Goal: Information Seeking & Learning: Learn about a topic

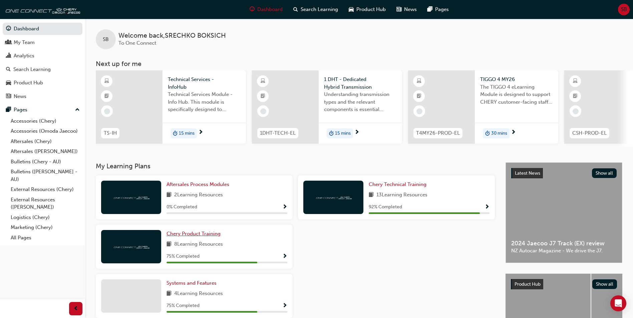
click at [189, 236] on span "Chery Product Training" at bounding box center [194, 234] width 54 height 6
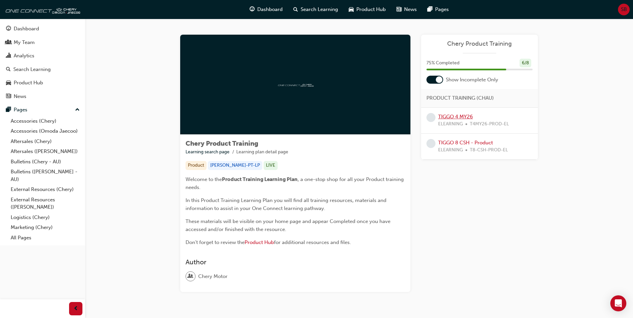
click at [463, 116] on link "TIGGO 4 MY26" at bounding box center [455, 117] width 35 height 6
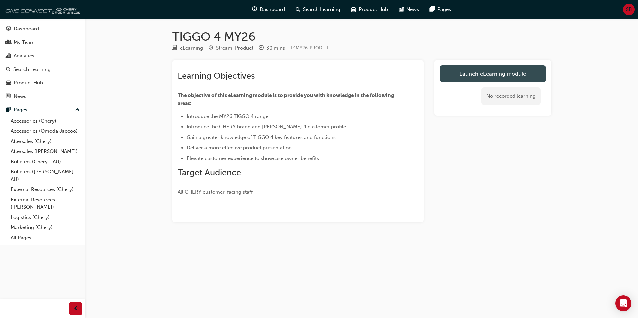
click at [493, 75] on link "Launch eLearning module" at bounding box center [493, 73] width 106 height 17
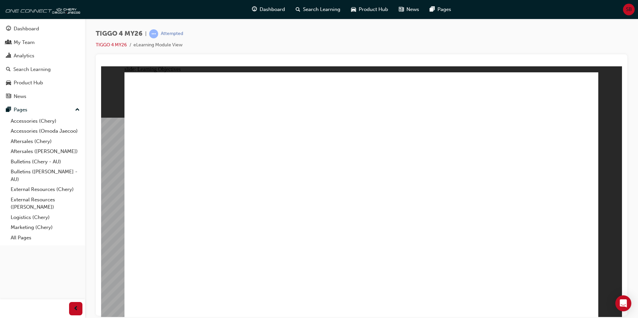
drag, startPoint x: 264, startPoint y: 251, endPoint x: 301, endPoint y: 259, distance: 38.5
drag, startPoint x: 394, startPoint y: 257, endPoint x: 456, endPoint y: 254, distance: 62.2
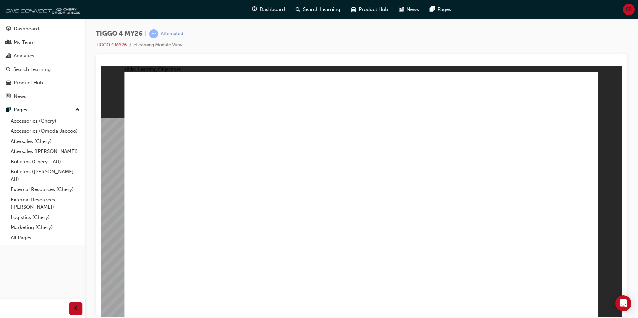
drag, startPoint x: 547, startPoint y: 260, endPoint x: 567, endPoint y: 285, distance: 31.6
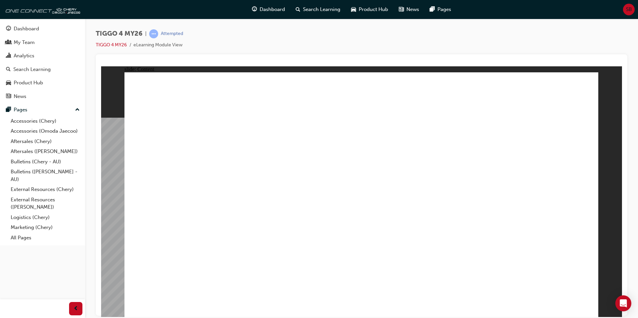
drag, startPoint x: 419, startPoint y: 146, endPoint x: 418, endPoint y: 139, distance: 7.2
drag, startPoint x: 411, startPoint y: 110, endPoint x: 401, endPoint y: 140, distance: 31.4
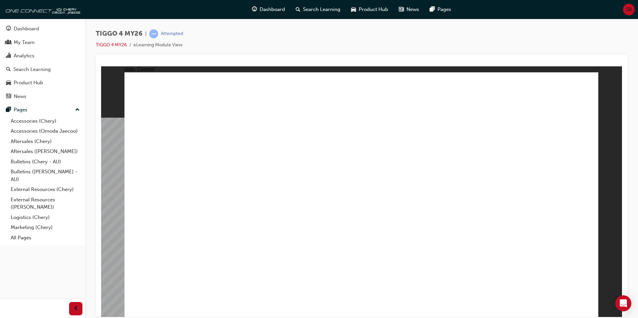
drag, startPoint x: 410, startPoint y: 251, endPoint x: 395, endPoint y: 248, distance: 14.9
drag, startPoint x: 314, startPoint y: 254, endPoint x: 343, endPoint y: 256, distance: 29.4
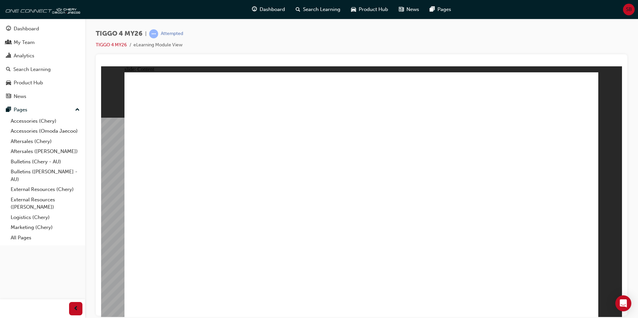
click at [583, 317] on html "slide: Content Rectangle 2 Rectangle 4 EXTERIOR DESIGN Lighting Design LED head…" at bounding box center [361, 191] width 521 height 251
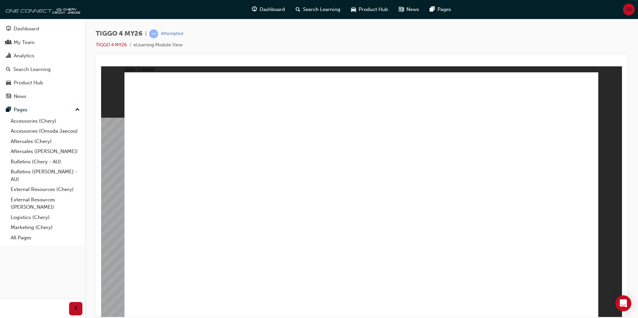
drag, startPoint x: 347, startPoint y: 176, endPoint x: 351, endPoint y: 176, distance: 4.7
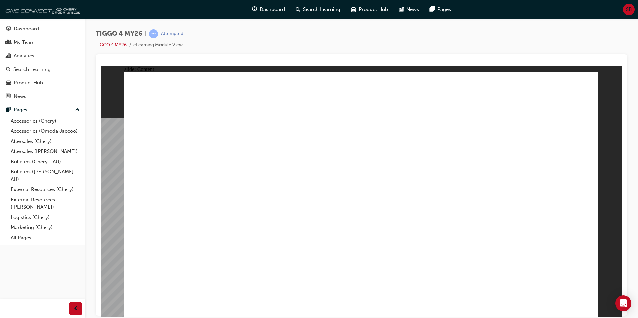
drag, startPoint x: 231, startPoint y: 203, endPoint x: 225, endPoint y: 204, distance: 6.5
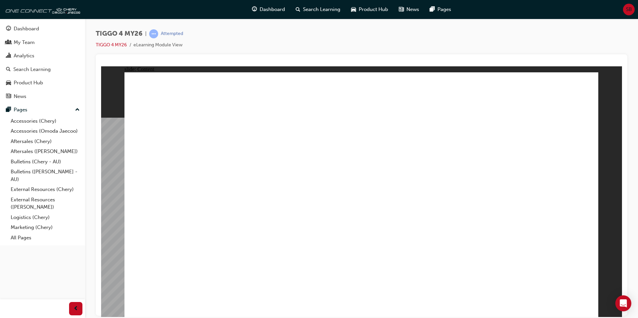
drag, startPoint x: 225, startPoint y: 199, endPoint x: 248, endPoint y: 233, distance: 40.8
drag, startPoint x: 256, startPoint y: 242, endPoint x: 334, endPoint y: 258, distance: 79.7
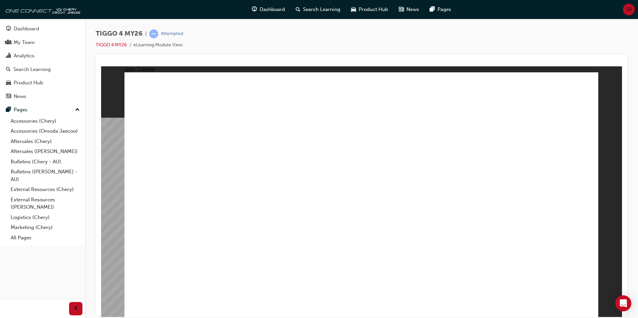
drag, startPoint x: 375, startPoint y: 261, endPoint x: 407, endPoint y: 256, distance: 33.1
drag, startPoint x: 462, startPoint y: 252, endPoint x: 472, endPoint y: 255, distance: 10.1
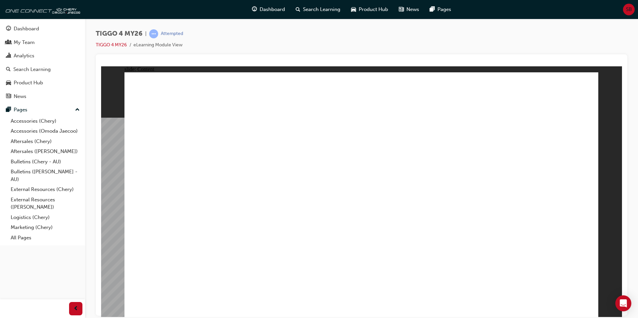
drag, startPoint x: 473, startPoint y: 256, endPoint x: 478, endPoint y: 260, distance: 6.8
drag, startPoint x: 481, startPoint y: 251, endPoint x: 472, endPoint y: 214, distance: 38.4
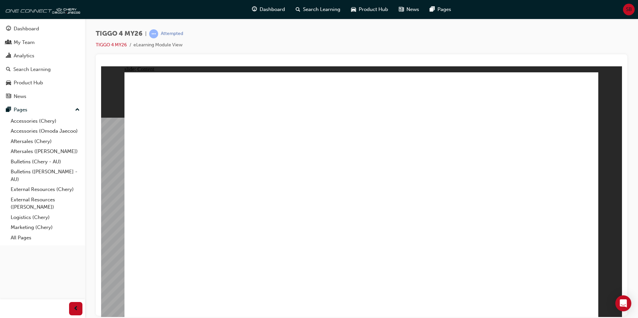
drag, startPoint x: 468, startPoint y: 202, endPoint x: 389, endPoint y: 144, distance: 98.1
drag, startPoint x: 389, startPoint y: 144, endPoint x: 218, endPoint y: 126, distance: 172.1
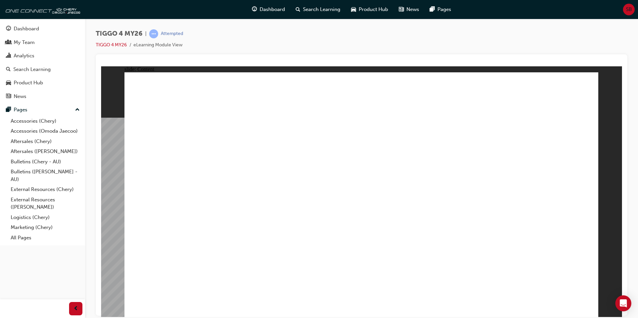
drag, startPoint x: 260, startPoint y: 111, endPoint x: 265, endPoint y: 111, distance: 4.3
drag, startPoint x: 275, startPoint y: 111, endPoint x: 273, endPoint y: 155, distance: 43.8
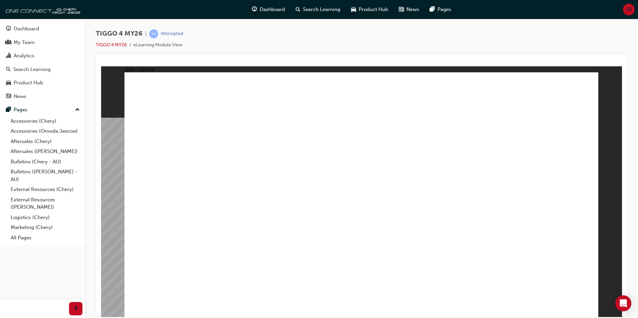
drag, startPoint x: 270, startPoint y: 159, endPoint x: 304, endPoint y: 157, distance: 34.4
drag, startPoint x: 304, startPoint y: 157, endPoint x: 339, endPoint y: 154, distance: 35.5
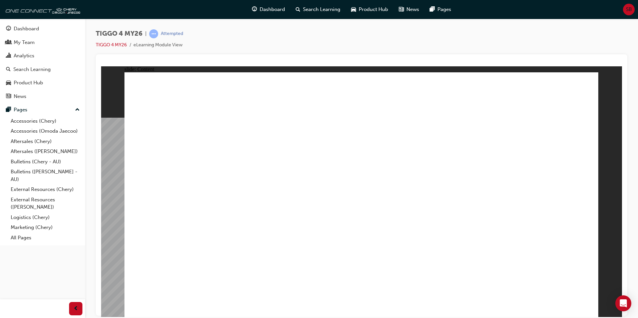
drag, startPoint x: 339, startPoint y: 154, endPoint x: 343, endPoint y: 156, distance: 4.8
drag, startPoint x: 343, startPoint y: 156, endPoint x: 351, endPoint y: 175, distance: 19.8
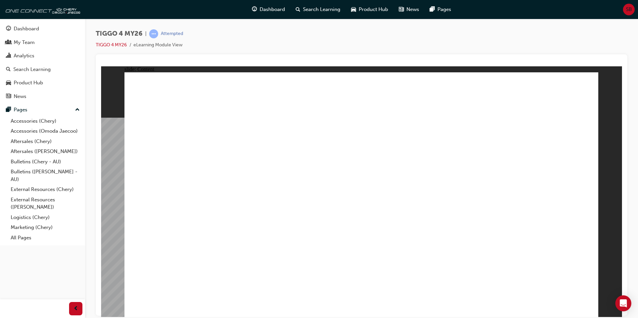
drag, startPoint x: 351, startPoint y: 175, endPoint x: 319, endPoint y: 179, distance: 32.0
drag, startPoint x: 319, startPoint y: 179, endPoint x: 444, endPoint y: 150, distance: 127.8
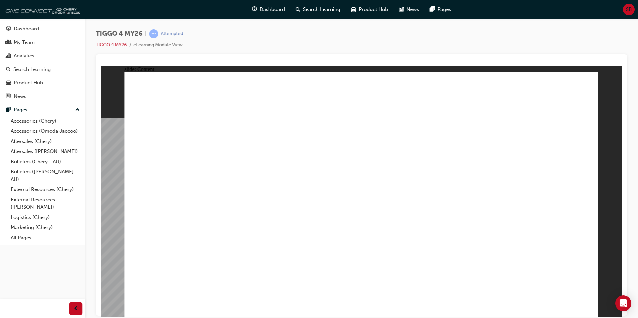
drag, startPoint x: 494, startPoint y: 139, endPoint x: 495, endPoint y: 151, distance: 11.7
drag, startPoint x: 495, startPoint y: 165, endPoint x: 494, endPoint y: 169, distance: 3.8
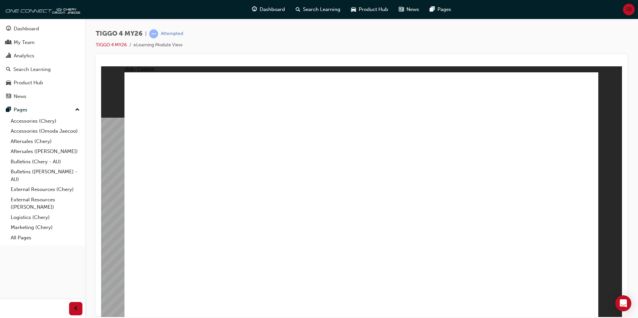
drag, startPoint x: 494, startPoint y: 169, endPoint x: 491, endPoint y: 198, distance: 29.2
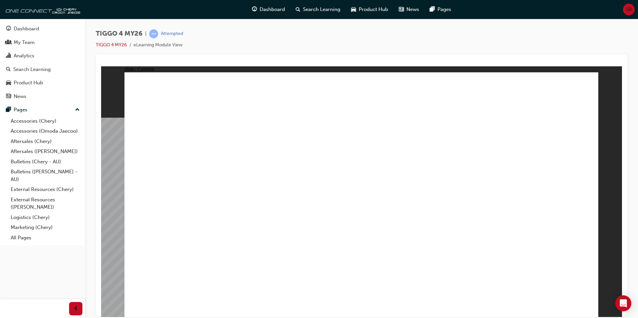
drag, startPoint x: 489, startPoint y: 204, endPoint x: 482, endPoint y: 243, distance: 39.4
drag, startPoint x: 483, startPoint y: 257, endPoint x: 512, endPoint y: 235, distance: 36.3
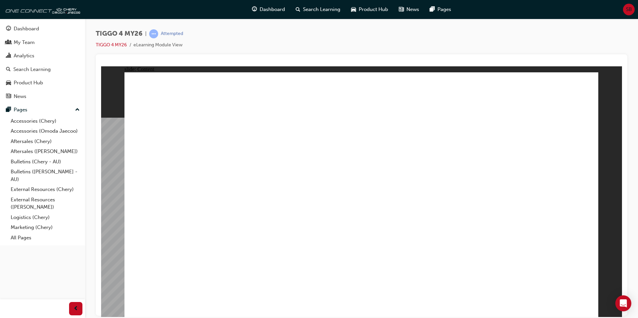
drag, startPoint x: 581, startPoint y: 303, endPoint x: 583, endPoint y: 306, distance: 4.1
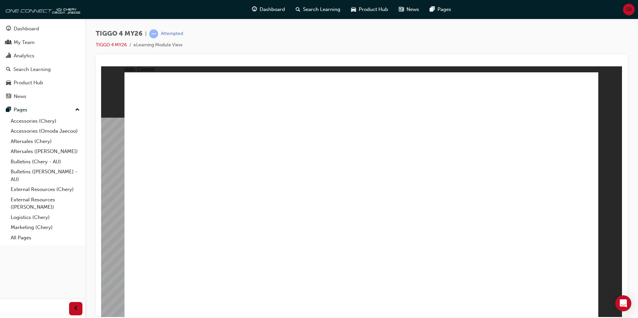
drag, startPoint x: 288, startPoint y: 259, endPoint x: 372, endPoint y: 261, distance: 83.5
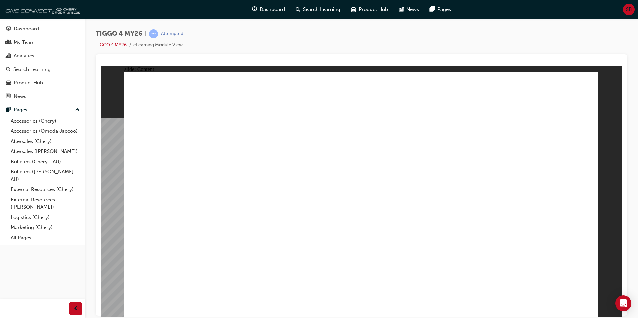
drag, startPoint x: 578, startPoint y: 309, endPoint x: 583, endPoint y: 310, distance: 5.2
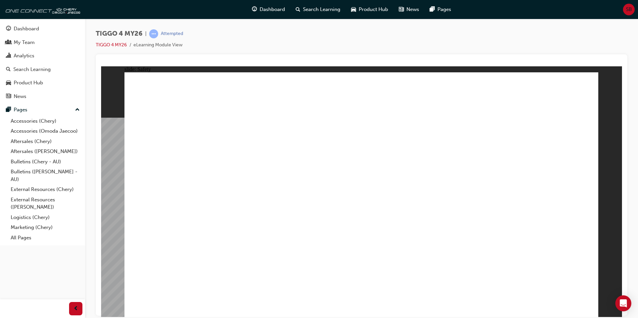
drag, startPoint x: 582, startPoint y: 307, endPoint x: 586, endPoint y: 305, distance: 4.8
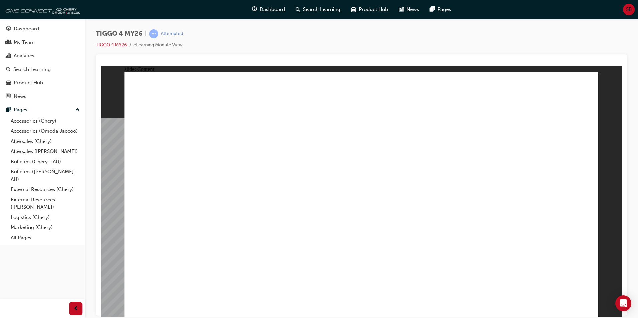
drag, startPoint x: 308, startPoint y: 182, endPoint x: 323, endPoint y: 182, distance: 14.7
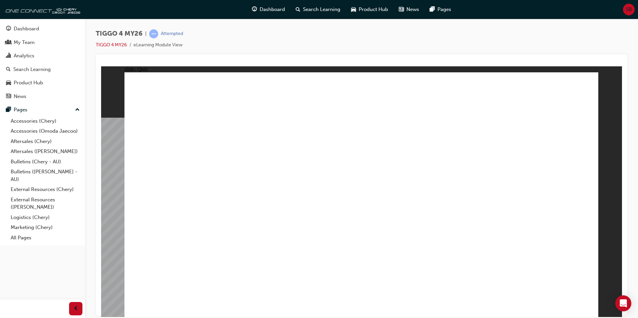
radio input "true"
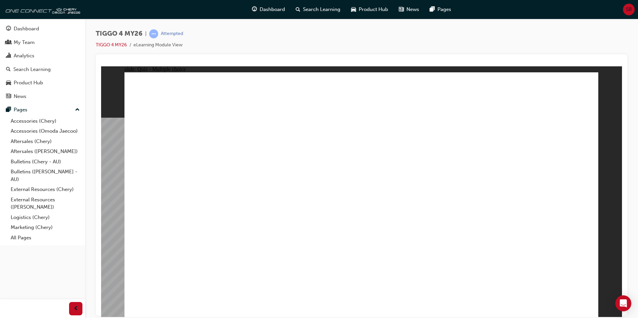
drag, startPoint x: 264, startPoint y: 152, endPoint x: 268, endPoint y: 249, distance: 97.6
drag, startPoint x: 534, startPoint y: 171, endPoint x: 541, endPoint y: 246, distance: 75.4
drag, startPoint x: 397, startPoint y: 189, endPoint x: 471, endPoint y: 253, distance: 98.4
drag, startPoint x: 454, startPoint y: 154, endPoint x: 172, endPoint y: 244, distance: 295.3
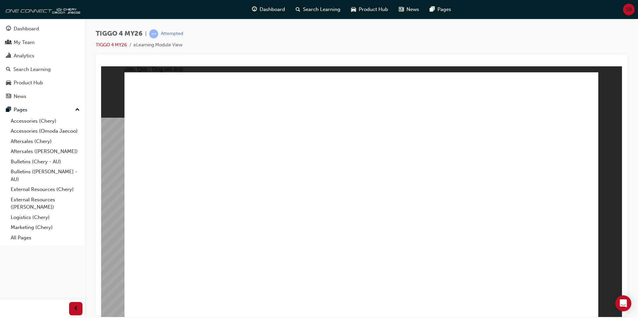
drag, startPoint x: 154, startPoint y: 162, endPoint x: 339, endPoint y: 253, distance: 206.5
drag, startPoint x: 379, startPoint y: 248, endPoint x: 376, endPoint y: 245, distance: 4.2
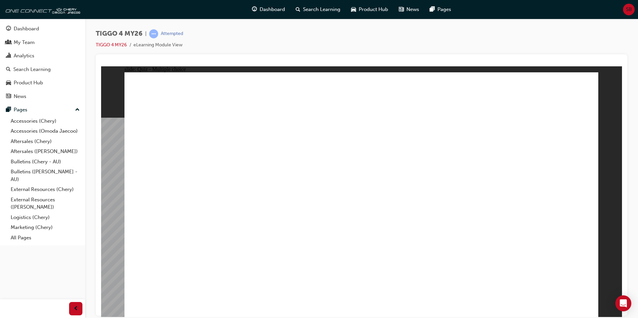
radio input "true"
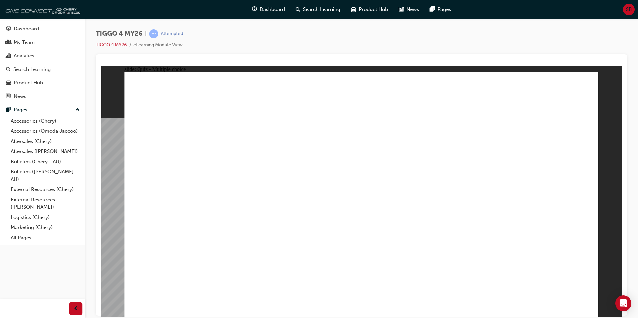
radio input "true"
drag, startPoint x: 275, startPoint y: 197, endPoint x: 367, endPoint y: 195, distance: 91.8
drag, startPoint x: 406, startPoint y: 133, endPoint x: 494, endPoint y: 149, distance: 89.6
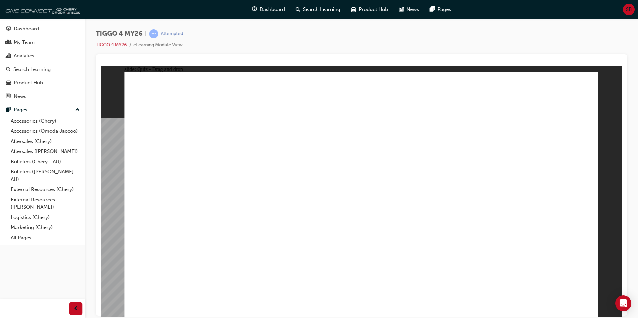
drag, startPoint x: 296, startPoint y: 220, endPoint x: 521, endPoint y: 200, distance: 226.5
drag, startPoint x: 336, startPoint y: 180, endPoint x: 416, endPoint y: 179, distance: 79.1
drag, startPoint x: 186, startPoint y: 249, endPoint x: 534, endPoint y: 199, distance: 351.5
drag, startPoint x: 289, startPoint y: 217, endPoint x: 385, endPoint y: 205, distance: 96.2
drag, startPoint x: 250, startPoint y: 209, endPoint x: 442, endPoint y: 202, distance: 191.7
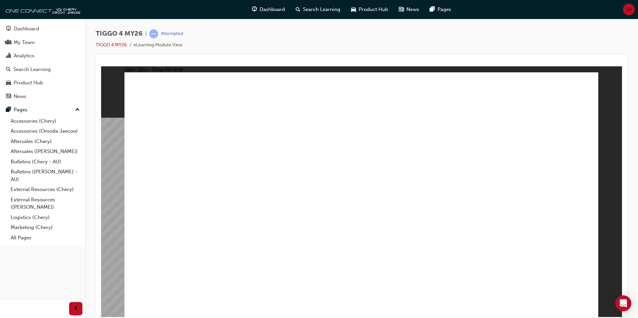
drag, startPoint x: 323, startPoint y: 187, endPoint x: 536, endPoint y: 212, distance: 214.1
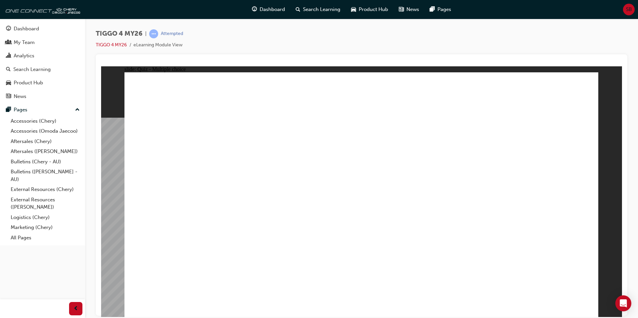
radio input "true"
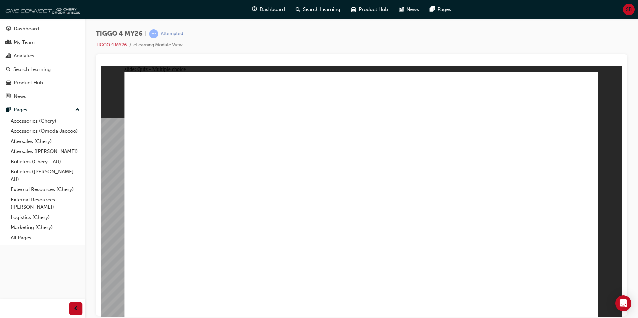
radio input "true"
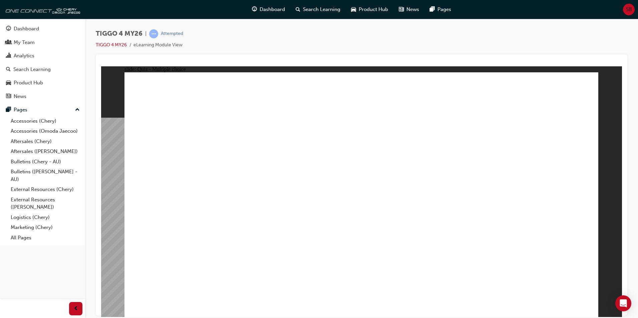
radio input "true"
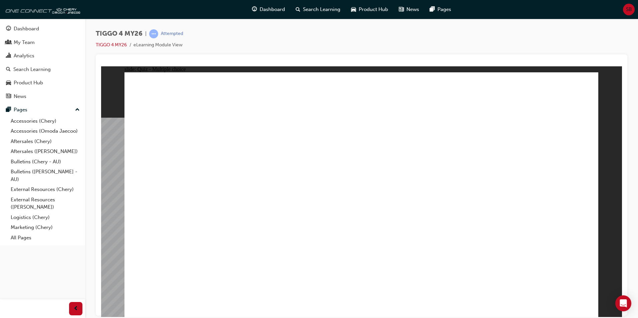
radio input "true"
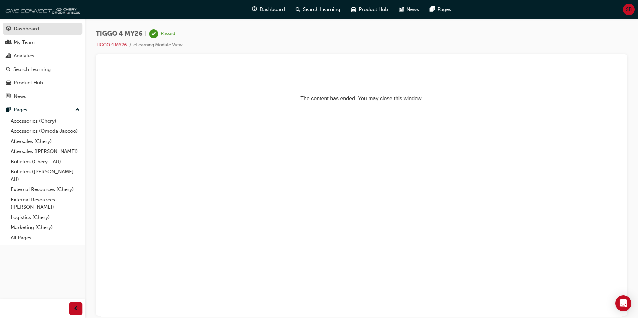
click at [35, 30] on div "Dashboard" at bounding box center [26, 29] width 25 height 8
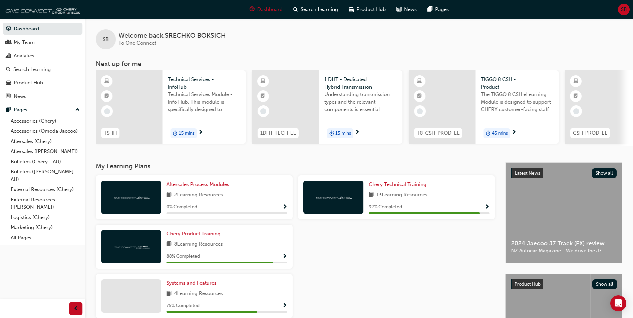
click at [205, 237] on span "Chery Product Training" at bounding box center [194, 234] width 54 height 6
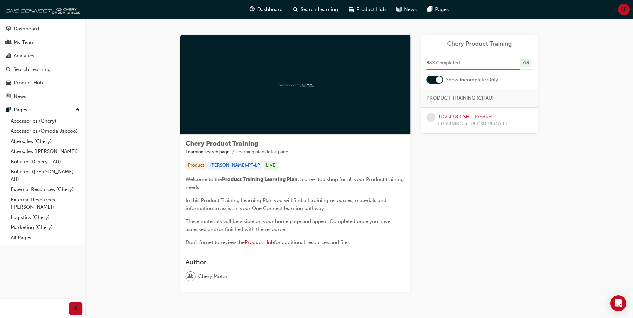
click at [466, 118] on link "TIGGO 8 CSH - Product" at bounding box center [465, 117] width 55 height 6
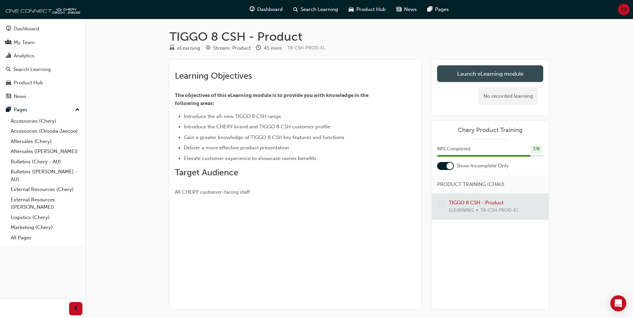
click at [483, 72] on link "Launch eLearning module" at bounding box center [490, 73] width 106 height 17
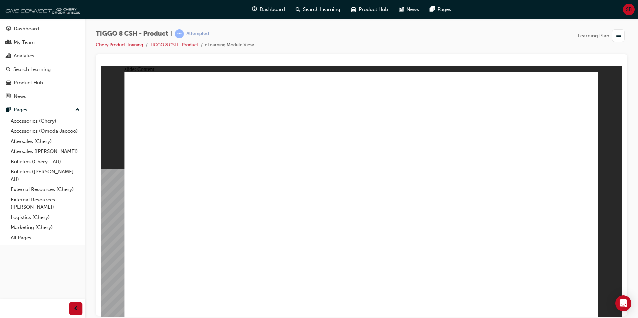
drag, startPoint x: 373, startPoint y: 169, endPoint x: 379, endPoint y: 169, distance: 5.7
drag, startPoint x: 442, startPoint y: 166, endPoint x: 504, endPoint y: 169, distance: 61.8
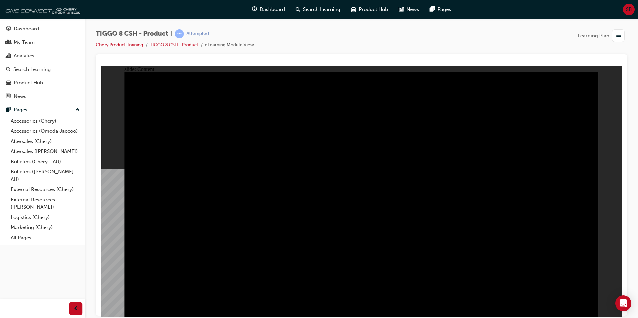
drag, startPoint x: 187, startPoint y: 248, endPoint x: 188, endPoint y: 260, distance: 12.4
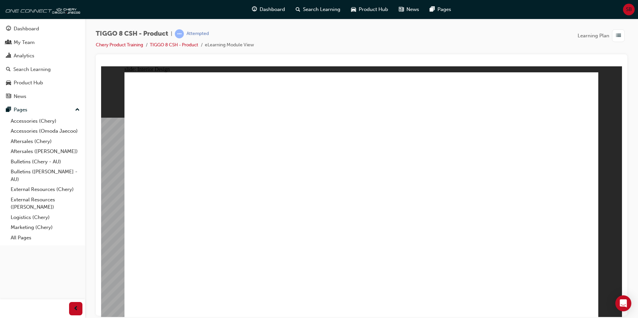
drag, startPoint x: 281, startPoint y: 189, endPoint x: 362, endPoint y: 222, distance: 87.2
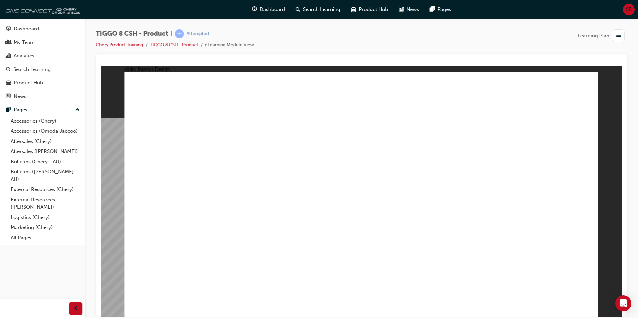
drag, startPoint x: 362, startPoint y: 222, endPoint x: 405, endPoint y: 225, distance: 43.5
drag, startPoint x: 497, startPoint y: 211, endPoint x: 525, endPoint y: 211, distance: 28.0
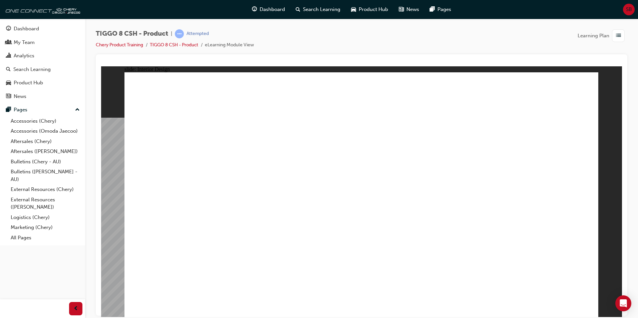
drag, startPoint x: 177, startPoint y: 274, endPoint x: 167, endPoint y: 258, distance: 19.4
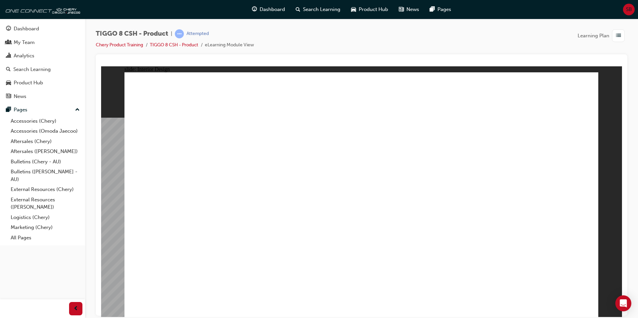
drag, startPoint x: 344, startPoint y: 137, endPoint x: 376, endPoint y: 135, distance: 31.5
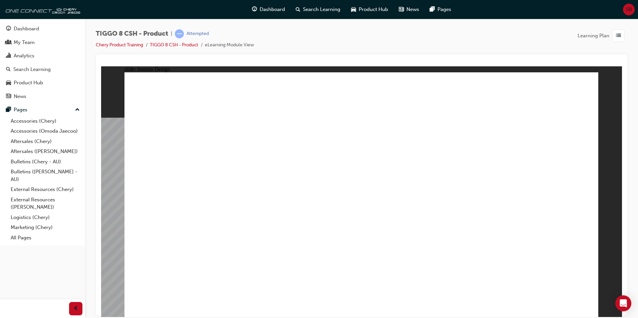
drag, startPoint x: 257, startPoint y: 174, endPoint x: 289, endPoint y: 198, distance: 39.6
drag, startPoint x: 440, startPoint y: 184, endPoint x: 442, endPoint y: 182, distance: 3.5
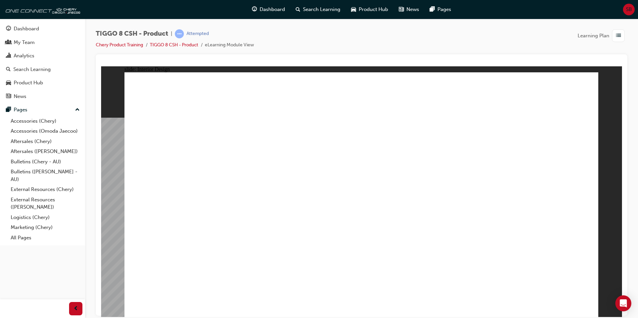
drag, startPoint x: 510, startPoint y: 128, endPoint x: 524, endPoint y: 122, distance: 15.7
drag, startPoint x: 402, startPoint y: 195, endPoint x: 373, endPoint y: 191, distance: 29.3
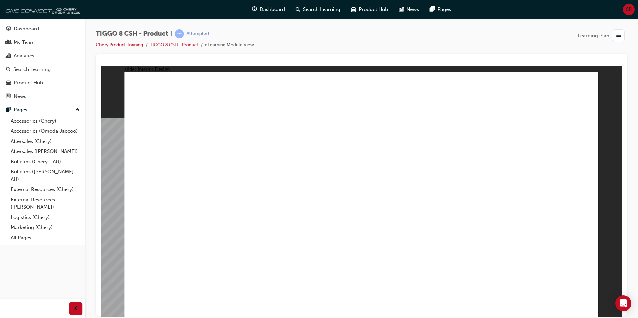
drag, startPoint x: 373, startPoint y: 191, endPoint x: 372, endPoint y: 187, distance: 3.8
drag, startPoint x: 372, startPoint y: 186, endPoint x: 387, endPoint y: 157, distance: 32.1
drag, startPoint x: 387, startPoint y: 157, endPoint x: 369, endPoint y: 116, distance: 44.4
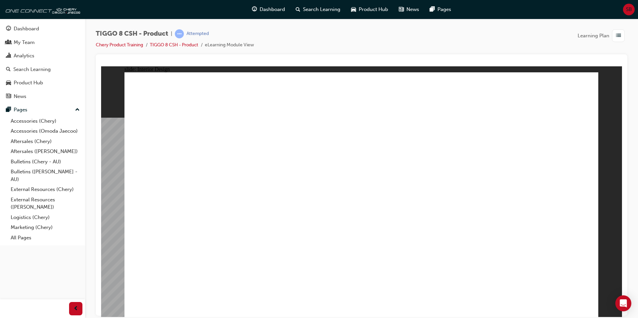
drag, startPoint x: 357, startPoint y: 183, endPoint x: 363, endPoint y: 188, distance: 7.1
drag, startPoint x: 395, startPoint y: 198, endPoint x: 439, endPoint y: 198, distance: 43.7
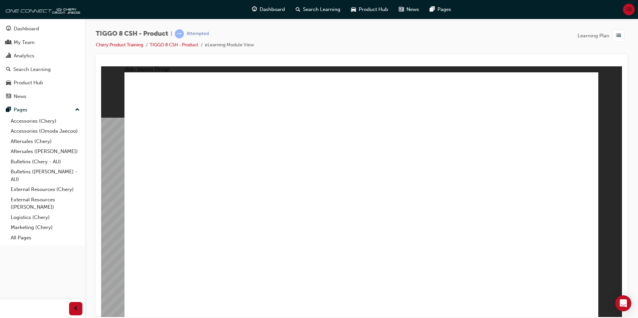
drag, startPoint x: 439, startPoint y: 198, endPoint x: 446, endPoint y: 191, distance: 10.2
drag, startPoint x: 446, startPoint y: 191, endPoint x: 504, endPoint y: 78, distance: 126.7
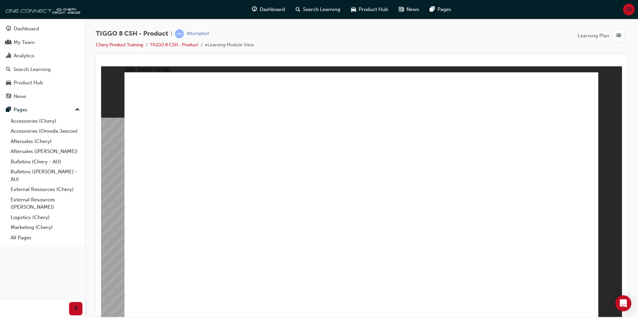
drag, startPoint x: 440, startPoint y: 221, endPoint x: 436, endPoint y: 219, distance: 5.1
drag, startPoint x: 436, startPoint y: 219, endPoint x: 322, endPoint y: 210, distance: 114.1
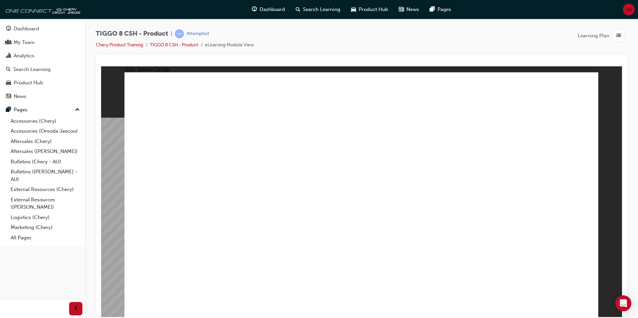
drag, startPoint x: 322, startPoint y: 210, endPoint x: 317, endPoint y: 207, distance: 5.8
drag, startPoint x: 317, startPoint y: 207, endPoint x: 309, endPoint y: 205, distance: 8.0
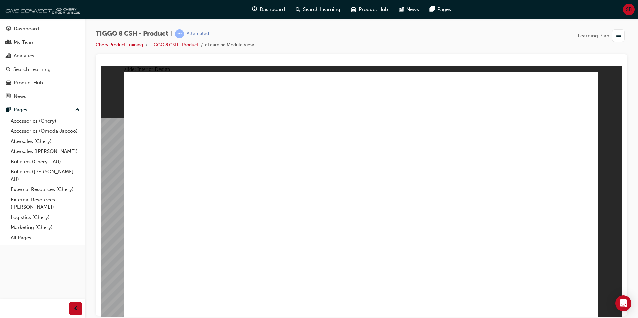
drag, startPoint x: 304, startPoint y: 204, endPoint x: 356, endPoint y: 194, distance: 53.2
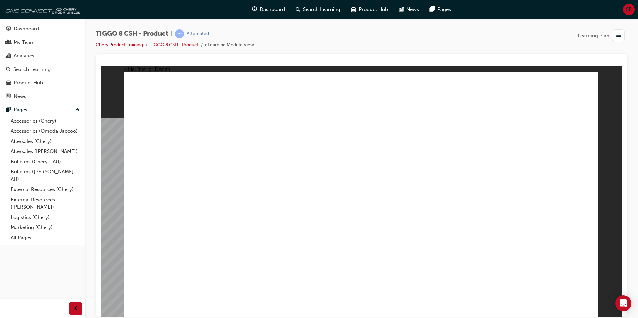
drag, startPoint x: 349, startPoint y: 77, endPoint x: 348, endPoint y: 84, distance: 7.1
drag, startPoint x: 348, startPoint y: 98, endPoint x: 337, endPoint y: 131, distance: 34.7
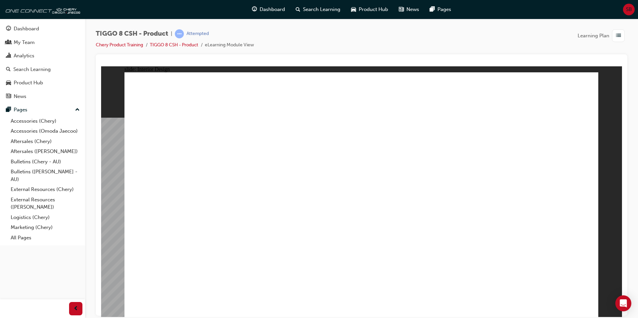
drag, startPoint x: 329, startPoint y: 142, endPoint x: 322, endPoint y: 158, distance: 17.2
drag, startPoint x: 322, startPoint y: 158, endPoint x: 296, endPoint y: 200, distance: 49.2
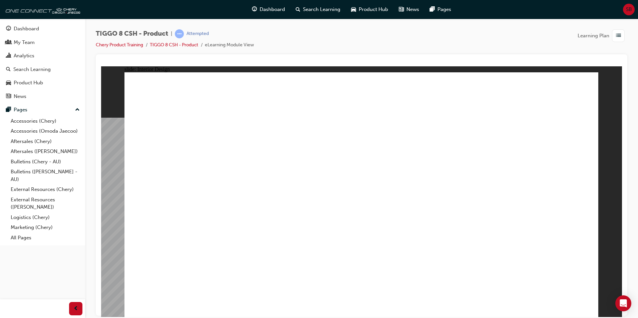
drag, startPoint x: 296, startPoint y: 200, endPoint x: 310, endPoint y: 201, distance: 14.1
drag, startPoint x: 426, startPoint y: 171, endPoint x: 439, endPoint y: 165, distance: 14.3
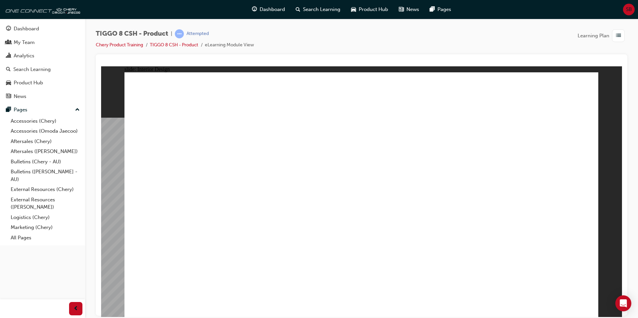
drag, startPoint x: 377, startPoint y: 234, endPoint x: 447, endPoint y: 238, distance: 70.2
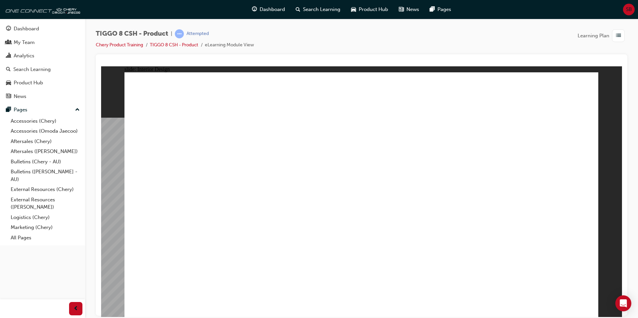
drag, startPoint x: 283, startPoint y: 214, endPoint x: 290, endPoint y: 223, distance: 11.8
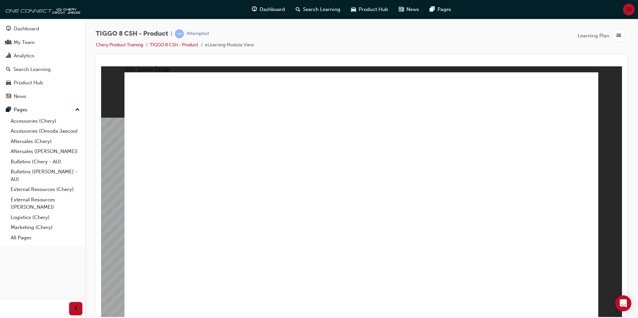
drag, startPoint x: 282, startPoint y: 212, endPoint x: 287, endPoint y: 226, distance: 14.9
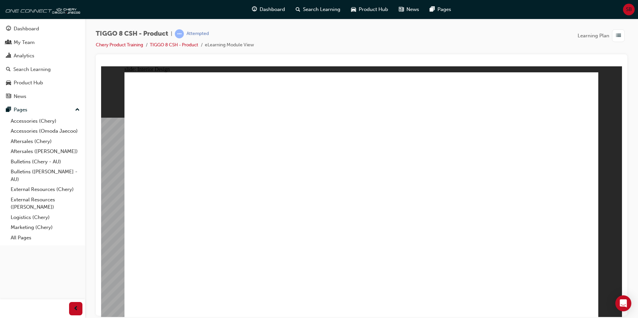
drag, startPoint x: 259, startPoint y: 218, endPoint x: 504, endPoint y: 184, distance: 246.7
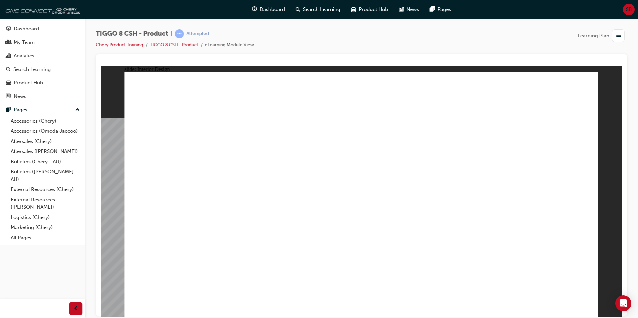
drag, startPoint x: 409, startPoint y: 149, endPoint x: 408, endPoint y: 157, distance: 8.7
drag, startPoint x: 395, startPoint y: 195, endPoint x: 393, endPoint y: 213, distance: 18.4
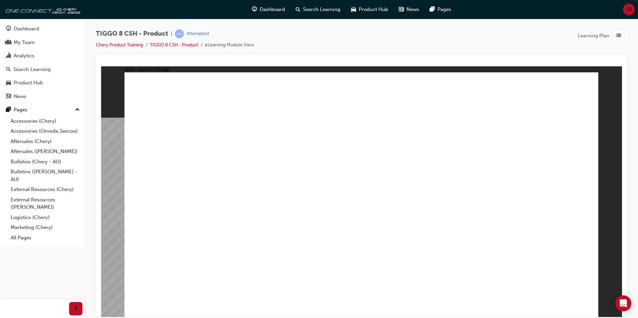
drag, startPoint x: 541, startPoint y: 96, endPoint x: 537, endPoint y: 96, distance: 3.7
drag
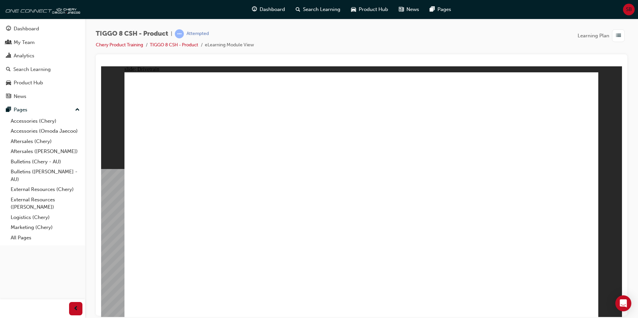
drag, startPoint x: 350, startPoint y: 257, endPoint x: 451, endPoint y: 266, distance: 101.2
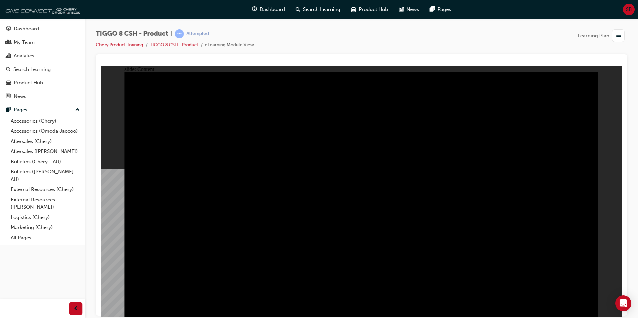
drag, startPoint x: 279, startPoint y: 263, endPoint x: 216, endPoint y: 259, distance: 62.9
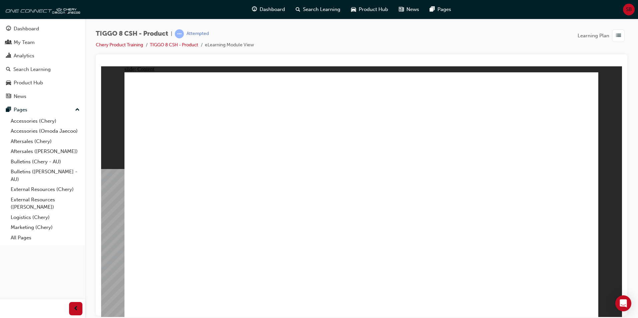
drag, startPoint x: 420, startPoint y: 97, endPoint x: 426, endPoint y: 97, distance: 6.0
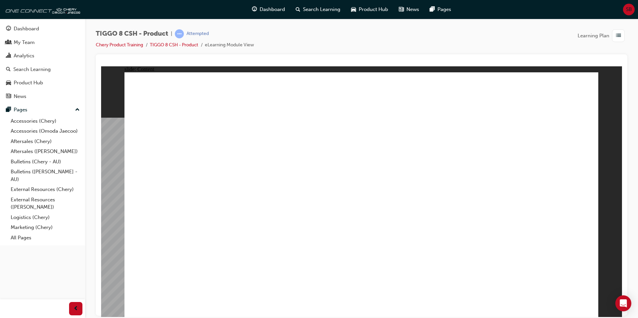
drag, startPoint x: 254, startPoint y: 196, endPoint x: 357, endPoint y: 309, distance: 153.1
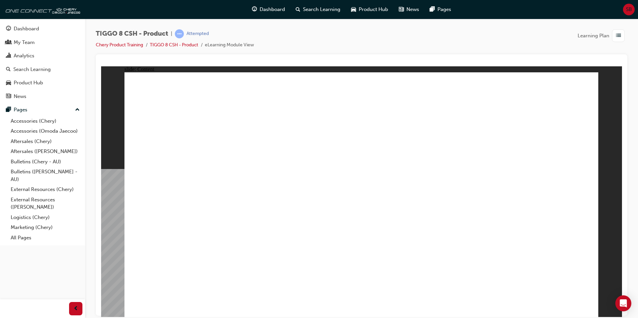
drag, startPoint x: 204, startPoint y: 231, endPoint x: 221, endPoint y: 235, distance: 17.9
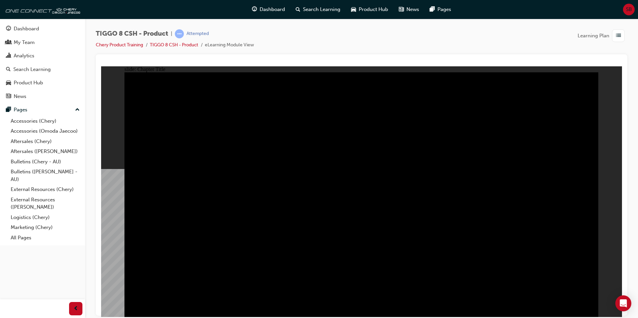
radio input "true"
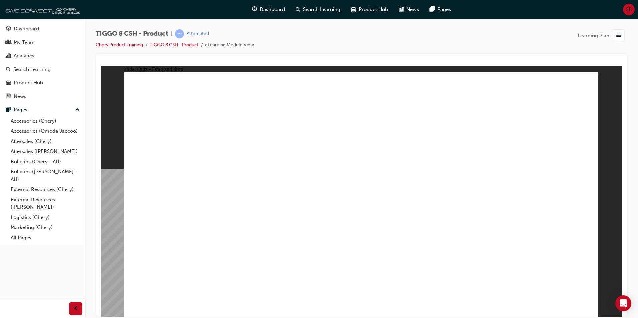
drag, startPoint x: 403, startPoint y: 147, endPoint x: 372, endPoint y: 189, distance: 52.2
drag, startPoint x: 487, startPoint y: 141, endPoint x: 529, endPoint y: 188, distance: 62.9
drag, startPoint x: 539, startPoint y: 97, endPoint x: 183, endPoint y: 201, distance: 370.8
drag, startPoint x: 351, startPoint y: 96, endPoint x: 454, endPoint y: 193, distance: 141.7
drag, startPoint x: 446, startPoint y: 110, endPoint x: 292, endPoint y: 211, distance: 184.2
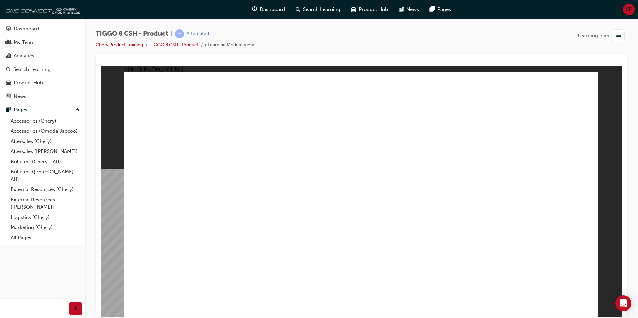
checkbox input "true"
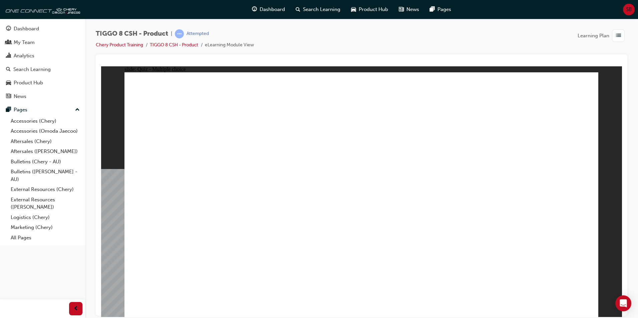
radio input "true"
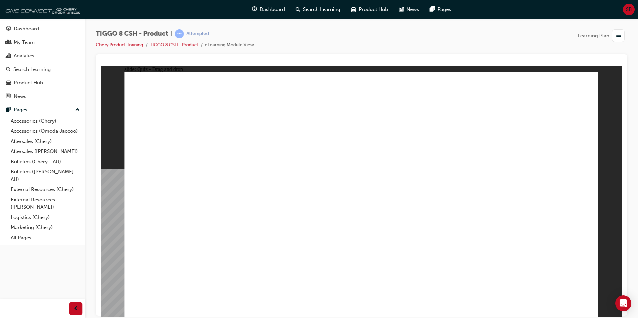
drag, startPoint x: 361, startPoint y: 118, endPoint x: 408, endPoint y: 235, distance: 126.2
drag, startPoint x: 462, startPoint y: 140, endPoint x: 462, endPoint y: 166, distance: 26.4
drag, startPoint x: 469, startPoint y: 117, endPoint x: 475, endPoint y: 225, distance: 107.3
drag, startPoint x: 539, startPoint y: 123, endPoint x: 479, endPoint y: 217, distance: 111.3
drag, startPoint x: 536, startPoint y: 102, endPoint x: 442, endPoint y: 222, distance: 152.4
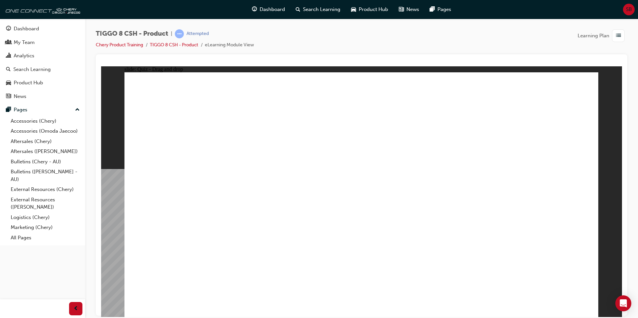
drag, startPoint x: 444, startPoint y: 101, endPoint x: 451, endPoint y: 245, distance: 144.1
drag, startPoint x: 360, startPoint y: 101, endPoint x: 399, endPoint y: 193, distance: 99.6
drag, startPoint x: 394, startPoint y: 214, endPoint x: 386, endPoint y: 151, distance: 63.2
drag, startPoint x: 546, startPoint y: 286, endPoint x: 557, endPoint y: 282, distance: 11.4
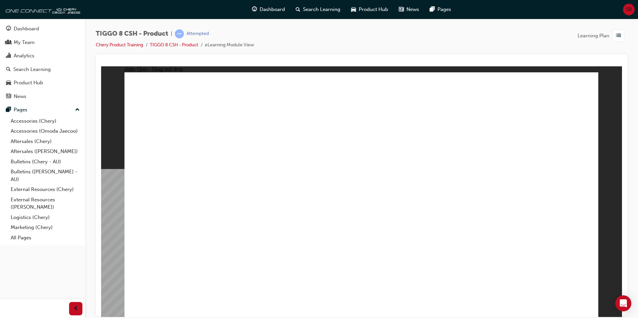
drag, startPoint x: 376, startPoint y: 244, endPoint x: 371, endPoint y: 237, distance: 8.5
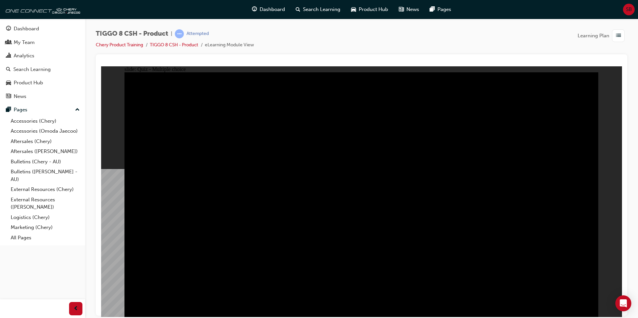
radio input "true"
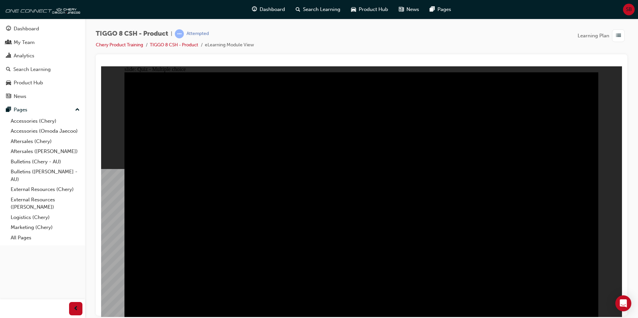
radio input "true"
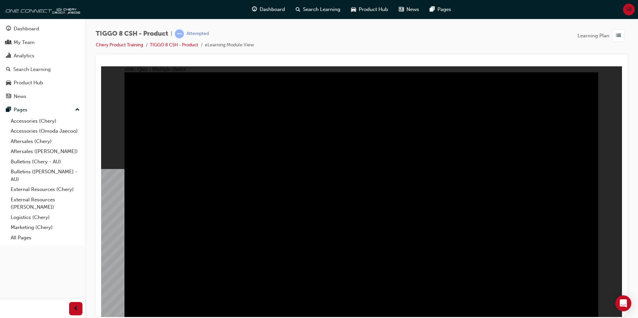
radio input "true"
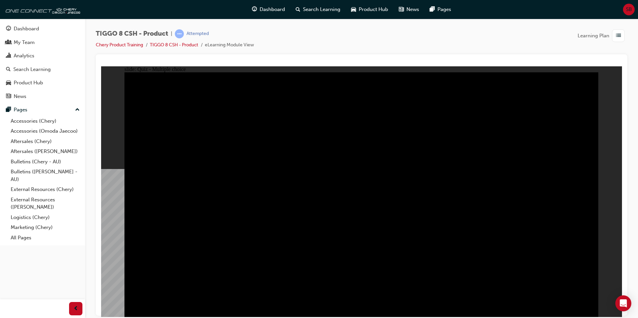
checkbox input "true"
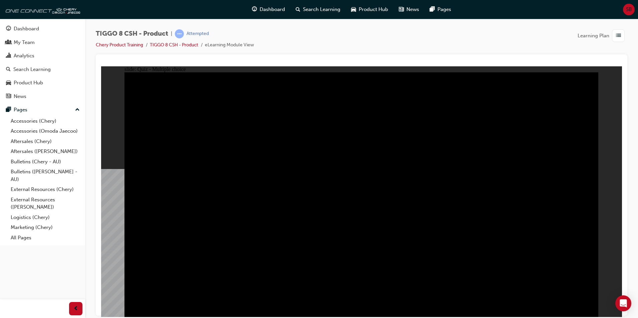
checkbox input "true"
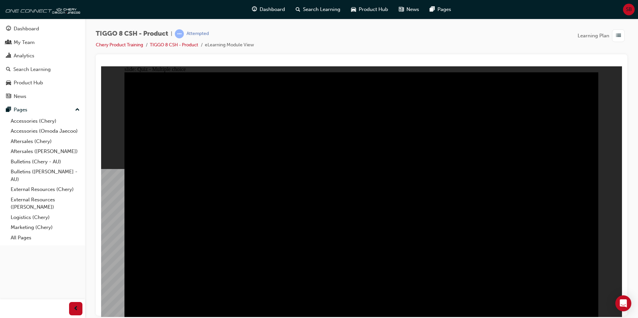
checkbox input "true"
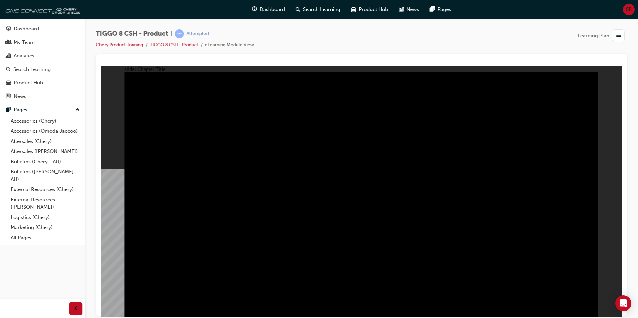
radio input "true"
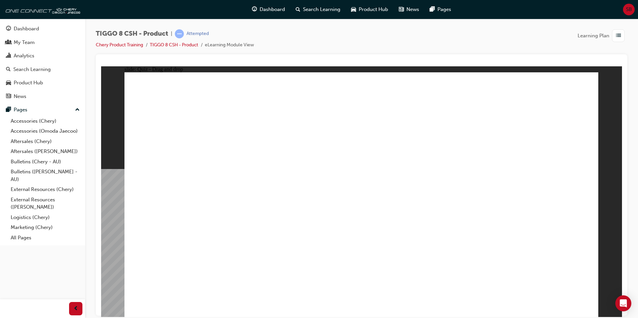
drag, startPoint x: 504, startPoint y: 153, endPoint x: 560, endPoint y: 224, distance: 90.5
drag, startPoint x: 555, startPoint y: 96, endPoint x: 204, endPoint y: 211, distance: 369.8
drag, startPoint x: 406, startPoint y: 151, endPoint x: 375, endPoint y: 202, distance: 59.9
drag, startPoint x: 443, startPoint y: 98, endPoint x: 265, endPoint y: 215, distance: 212.7
drag, startPoint x: 349, startPoint y: 95, endPoint x: 458, endPoint y: 217, distance: 163.9
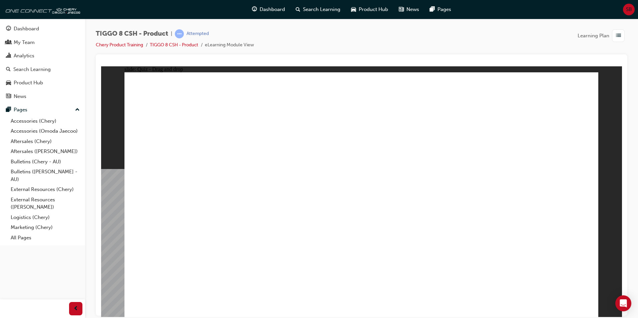
checkbox input "true"
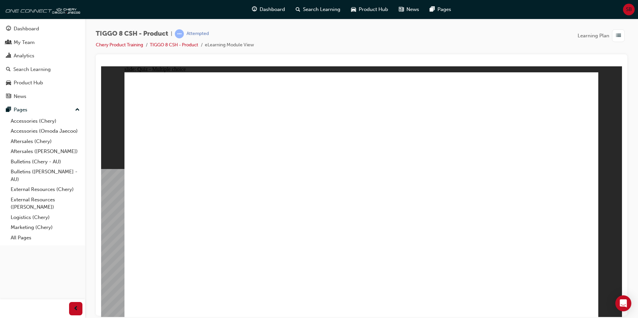
radio input "true"
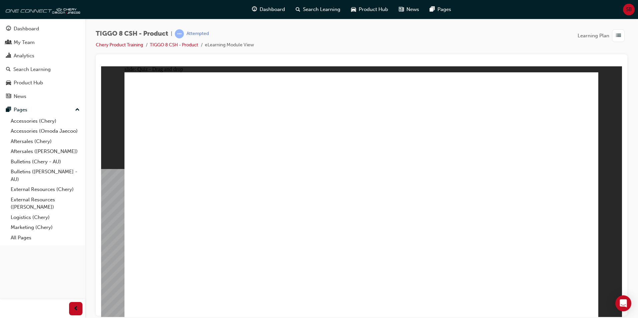
drag, startPoint x: 367, startPoint y: 133, endPoint x: 406, endPoint y: 209, distance: 85.8
drag, startPoint x: 468, startPoint y: 179, endPoint x: 457, endPoint y: 220, distance: 42.6
drag, startPoint x: 455, startPoint y: 117, endPoint x: 449, endPoint y: 160, distance: 43.1
drag, startPoint x: 459, startPoint y: 102, endPoint x: 488, endPoint y: 185, distance: 87.8
drag, startPoint x: 534, startPoint y: 122, endPoint x: 436, endPoint y: 237, distance: 151.5
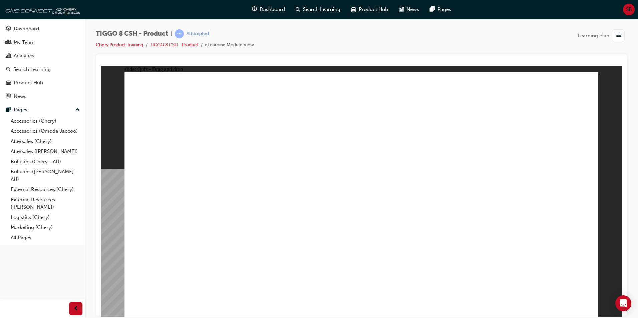
drag, startPoint x: 518, startPoint y: 104, endPoint x: 434, endPoint y: 256, distance: 173.8
drag, startPoint x: 369, startPoint y: 98, endPoint x: 437, endPoint y: 253, distance: 168.4
drag, startPoint x: 380, startPoint y: 242, endPoint x: 249, endPoint y: 224, distance: 132.0
drag, startPoint x: 465, startPoint y: 96, endPoint x: 224, endPoint y: 230, distance: 276.4
drag, startPoint x: 466, startPoint y: 98, endPoint x: 259, endPoint y: 251, distance: 256.6
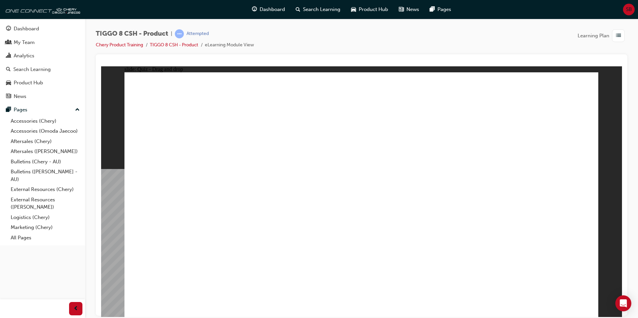
drag, startPoint x: 220, startPoint y: 230, endPoint x: 215, endPoint y: 248, distance: 18.1
drag, startPoint x: 439, startPoint y: 103, endPoint x: 430, endPoint y: 246, distance: 143.8
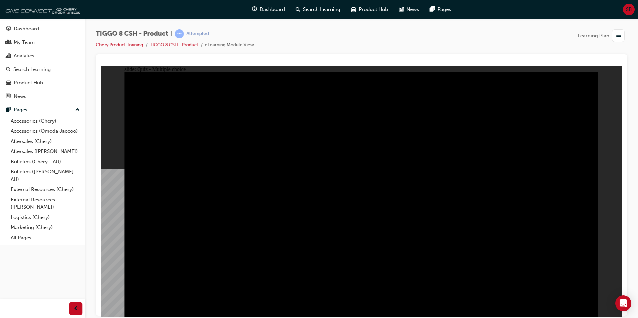
radio input "true"
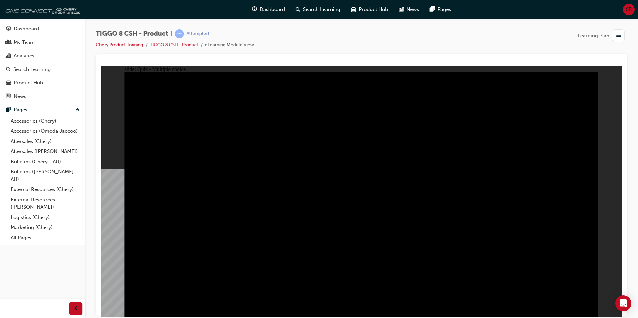
radio input "true"
drag, startPoint x: 298, startPoint y: 225, endPoint x: 290, endPoint y: 237, distance: 14.3
radio input "true"
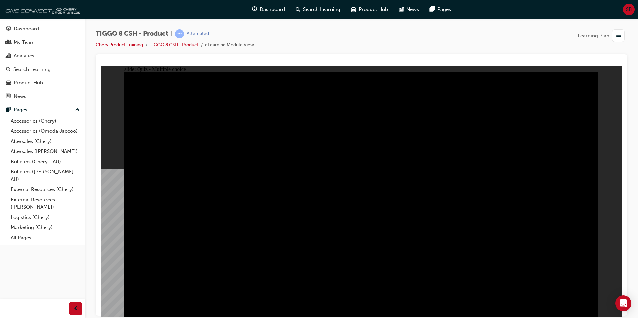
checkbox input "true"
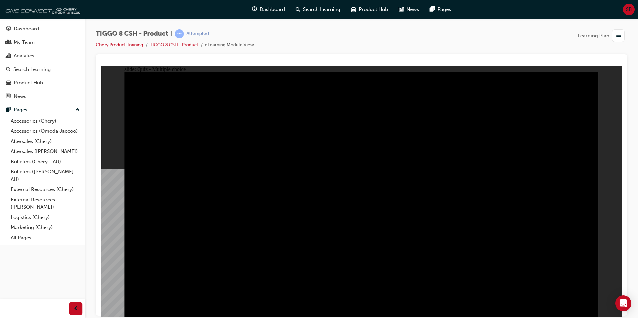
checkbox input "true"
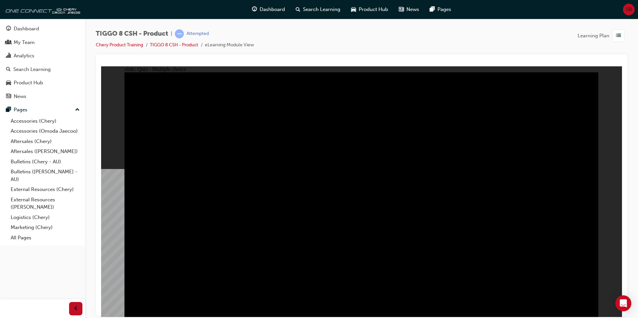
checkbox input "true"
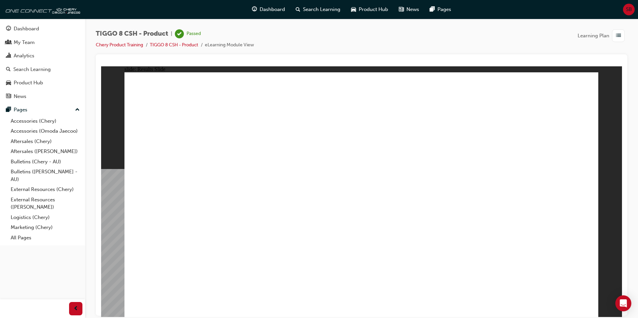
click at [35, 41] on div "My Team" at bounding box center [42, 42] width 73 height 8
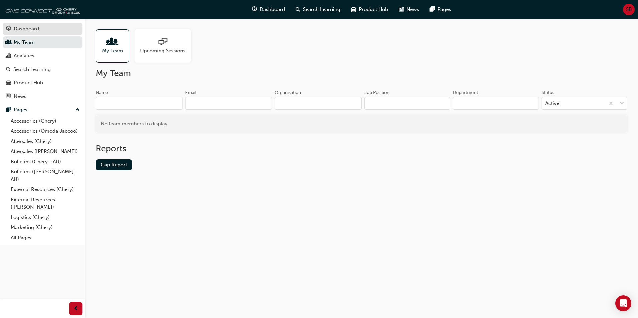
click at [29, 28] on div "Dashboard" at bounding box center [26, 29] width 25 height 8
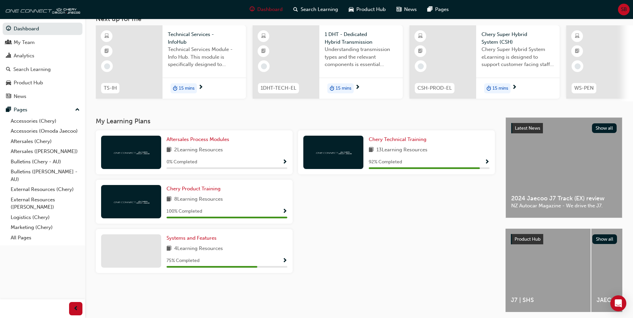
scroll to position [33, 0]
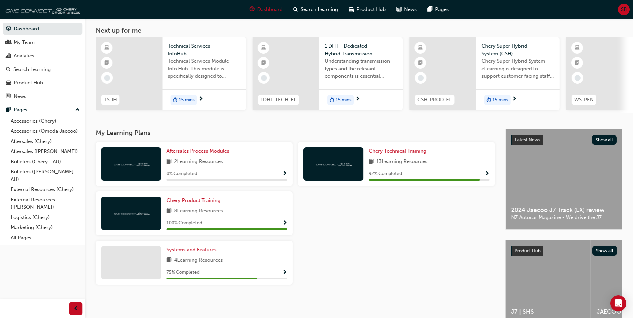
click at [401, 255] on div "Aftersales Process Modules 2 Learning Resources 0 % Completed Chery Technical T…" at bounding box center [295, 216] width 405 height 148
click at [28, 30] on link "Dashboard" at bounding box center [43, 29] width 80 height 12
click at [28, 29] on link "Dashboard" at bounding box center [43, 29] width 80 height 12
click at [30, 41] on div "My Team" at bounding box center [24, 43] width 21 height 8
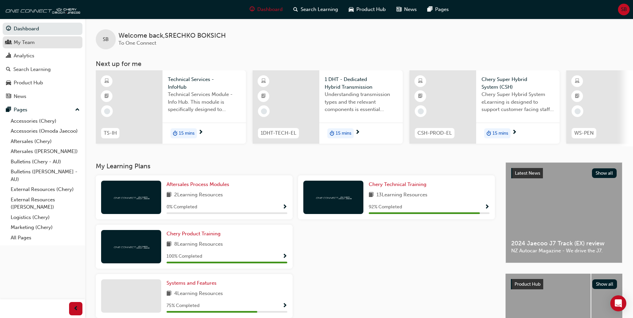
click at [28, 44] on div "My Team" at bounding box center [24, 43] width 21 height 8
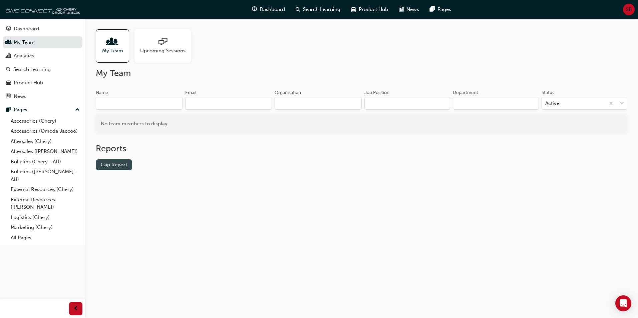
click at [118, 167] on link "Gap Report" at bounding box center [114, 165] width 36 height 11
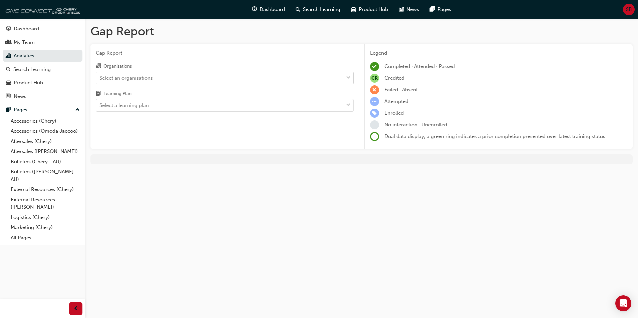
click at [178, 80] on div "Select an organisations" at bounding box center [219, 78] width 247 height 12
click at [100, 80] on input "Organisations Select an organisations" at bounding box center [99, 78] width 1 height 6
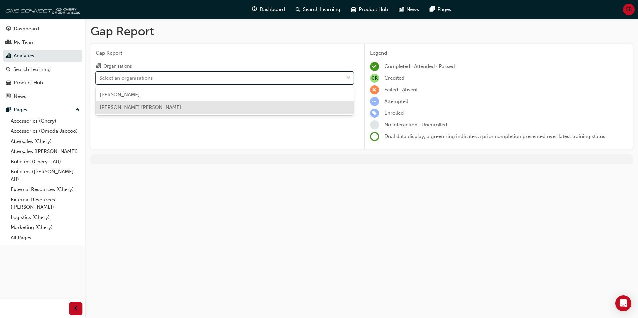
click at [139, 109] on span "John Hughes Jaecoo Wangara" at bounding box center [140, 107] width 81 height 6
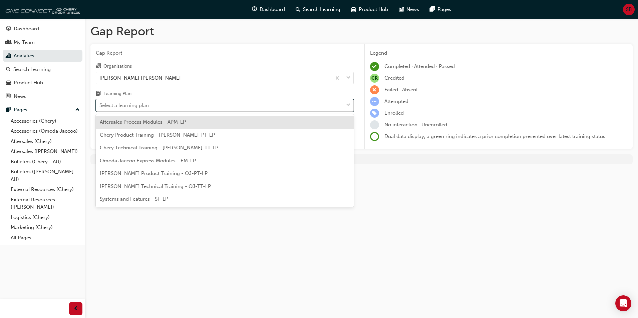
click at [144, 100] on div "Select a learning plan" at bounding box center [219, 106] width 247 height 12
click at [100, 102] on input "Learning Plan option Aftersales Process Modules - APM-LP focused, 1 of 7. 7 res…" at bounding box center [99, 105] width 1 height 6
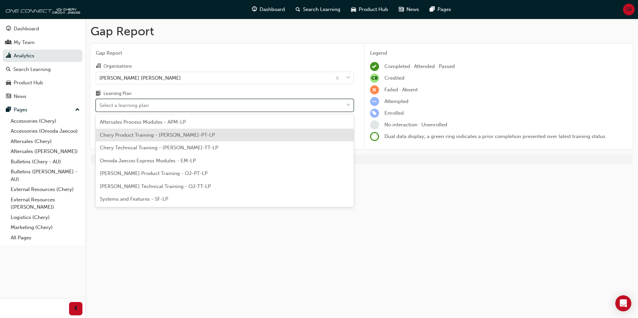
click at [145, 135] on span "Chery Product Training - CHAU-PT-LP" at bounding box center [157, 135] width 115 height 6
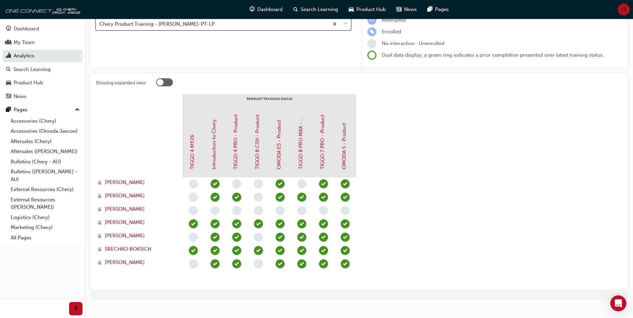
scroll to position [90, 0]
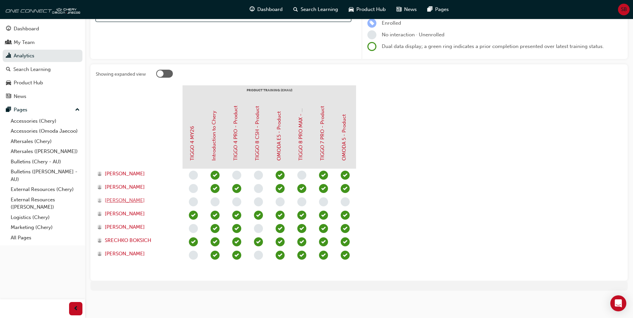
click at [134, 198] on span "Feidhlim Maher" at bounding box center [125, 201] width 40 height 8
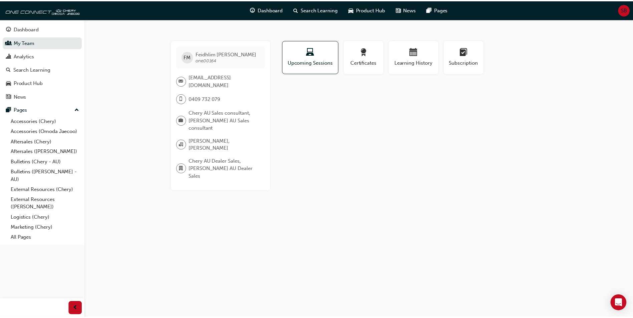
scroll to position [90, 0]
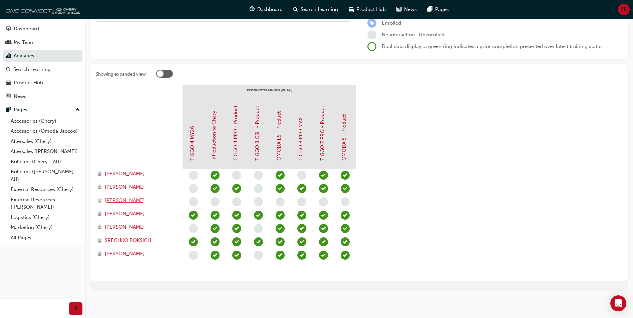
click at [129, 197] on span "Feidhlim Maher" at bounding box center [125, 201] width 40 height 8
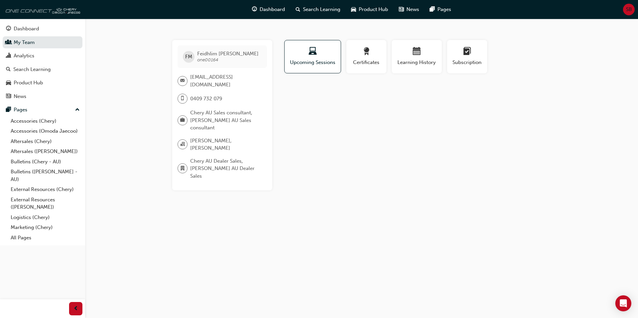
click at [22, 13] on img at bounding box center [41, 9] width 77 height 13
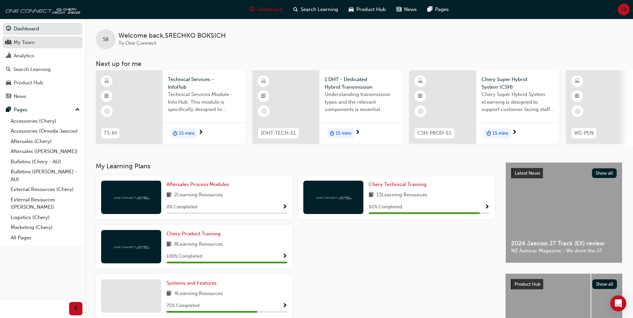
click at [23, 47] on link "My Team" at bounding box center [43, 42] width 80 height 12
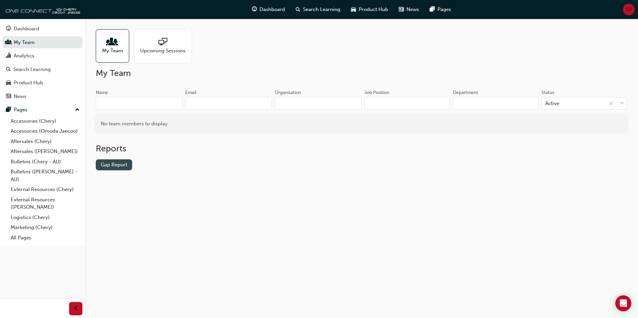
click at [121, 164] on link "Gap Report" at bounding box center [114, 165] width 36 height 11
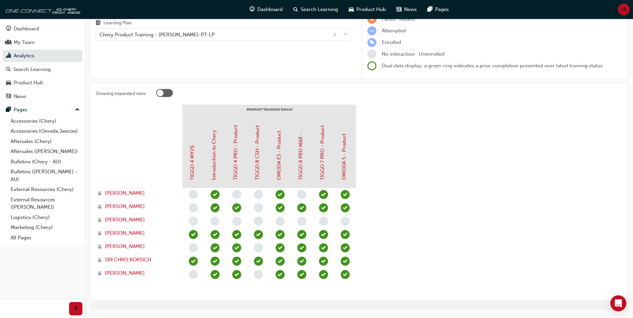
scroll to position [90, 0]
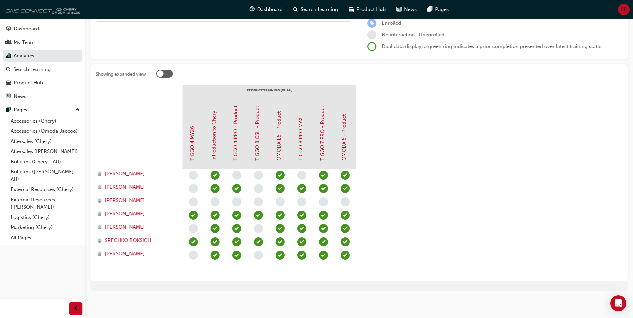
click at [21, 11] on img at bounding box center [41, 9] width 77 height 13
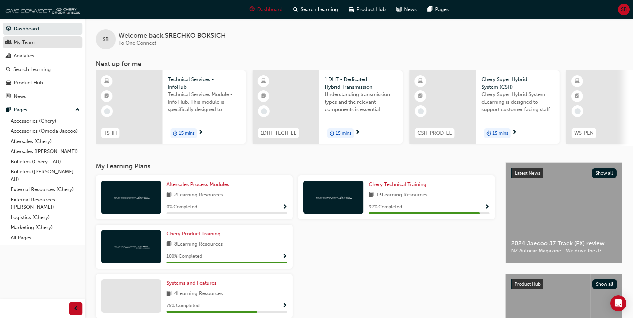
click at [28, 46] on div "My Team" at bounding box center [42, 42] width 73 height 8
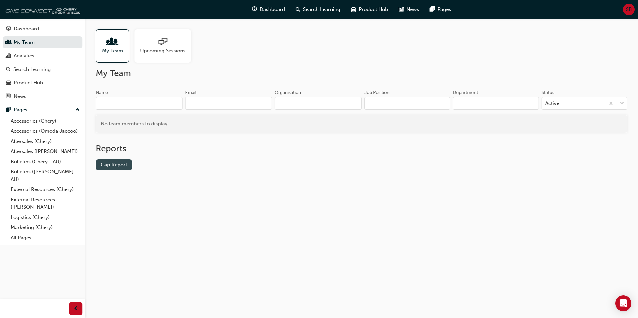
click at [117, 168] on link "Gap Report" at bounding box center [114, 165] width 36 height 11
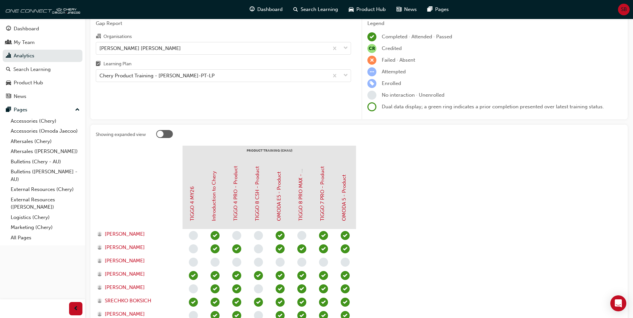
scroll to position [67, 0]
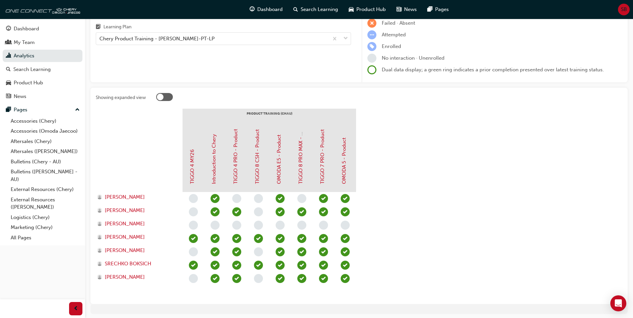
click at [301, 201] on span "learningRecordVerb_NONE-icon" at bounding box center [301, 198] width 9 height 9
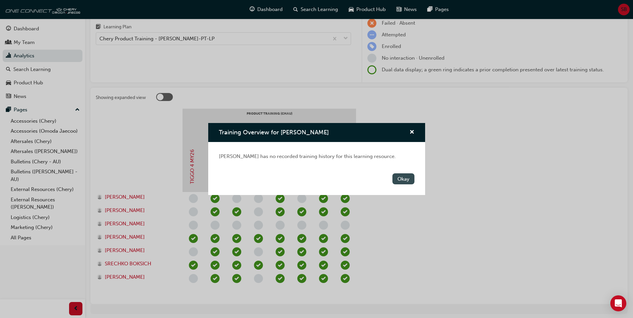
click at [406, 179] on button "Okay" at bounding box center [404, 179] width 22 height 11
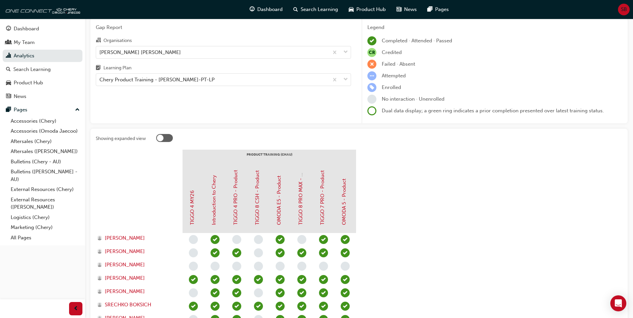
scroll to position [0, 0]
